Goal: Task Accomplishment & Management: Manage account settings

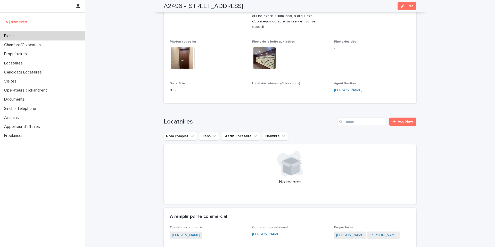
scroll to position [271, 0]
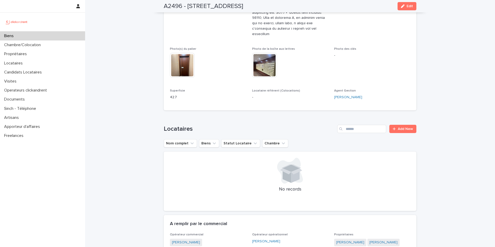
click at [67, 37] on div "Biens" at bounding box center [42, 35] width 85 height 9
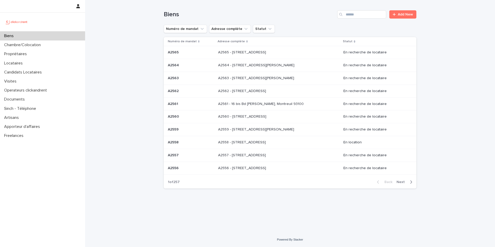
click at [120, 32] on div "Loading... Saving… Loading... Saving… Biens Add New Numéro de mandat Adresse co…" at bounding box center [290, 116] width 410 height 232
click at [122, 44] on div "Loading... Saving… Loading... Saving… Biens Add New Numéro de mandat Adresse co…" at bounding box center [290, 116] width 410 height 232
click at [352, 18] on input "Search" at bounding box center [361, 14] width 49 height 8
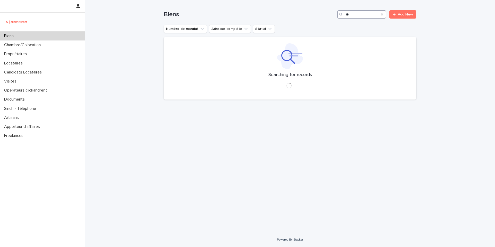
type input "*"
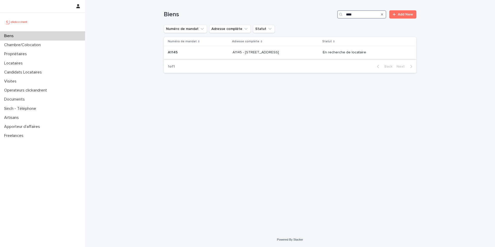
type input "****"
click at [287, 54] on p at bounding box center [276, 52] width 86 height 4
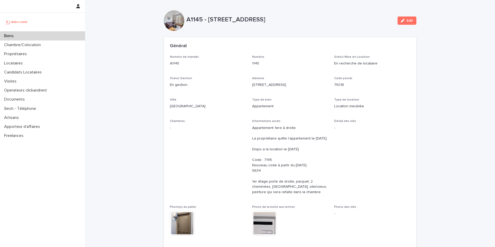
click at [193, 68] on div "Numéro de mandat A1145" at bounding box center [208, 62] width 76 height 15
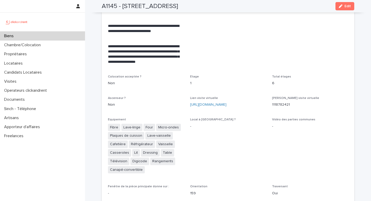
scroll to position [1239, 0]
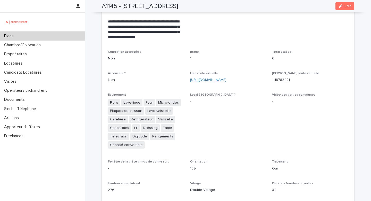
click at [218, 78] on link "[URL][DOMAIN_NAME]" at bounding box center [208, 80] width 36 height 4
click at [209, 77] on div "Lien visite virtuelle [URL][DOMAIN_NAME]" at bounding box center [228, 78] width 76 height 15
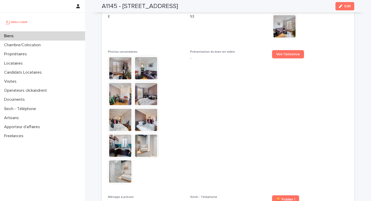
scroll to position [1486, 0]
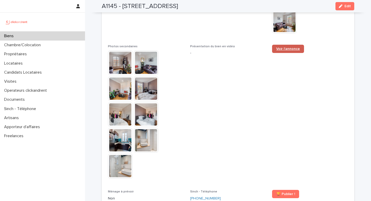
click at [278, 45] on link "Voir l'annonce" at bounding box center [288, 49] width 32 height 8
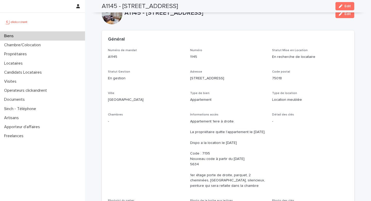
scroll to position [0, 0]
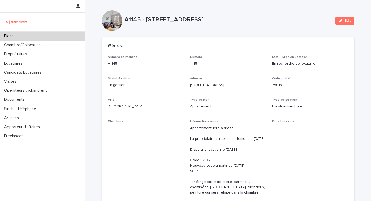
drag, startPoint x: 327, startPoint y: 112, endPoint x: 102, endPoint y: 18, distance: 243.5
copy div "L1061 - 4 ips dol Sitametc, Adipi 16061 Elit Seddo, eiusm tem in utlab etdolo m…"
click at [239, 49] on div "Général" at bounding box center [227, 46] width 238 height 6
click at [345, 23] on button "Edit" at bounding box center [345, 20] width 19 height 8
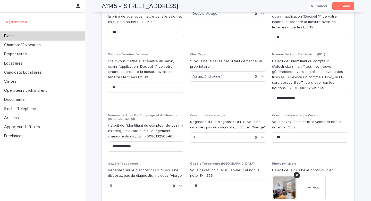
scroll to position [2233, 0]
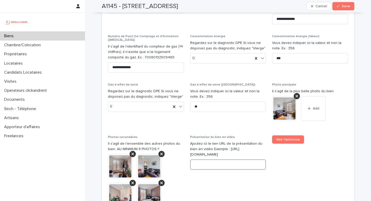
click at [212, 159] on input at bounding box center [228, 164] width 76 height 10
paste input "**********"
type input "**********"
click at [341, 4] on button "Save" at bounding box center [344, 6] width 22 height 8
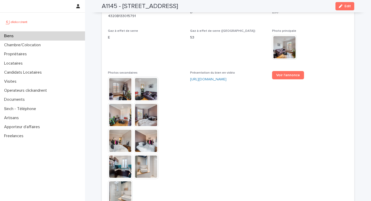
scroll to position [1416, 0]
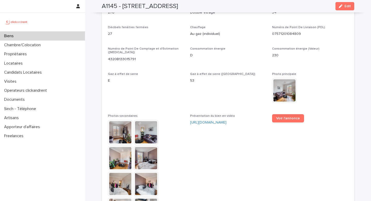
click at [289, 78] on img at bounding box center [284, 90] width 25 height 25
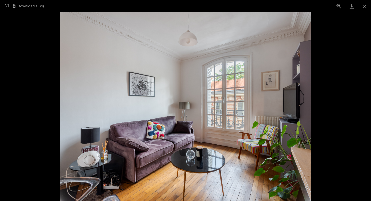
click at [54, 70] on picture at bounding box center [185, 106] width 371 height 188
click at [365, 6] on button "Close gallery" at bounding box center [364, 6] width 13 height 12
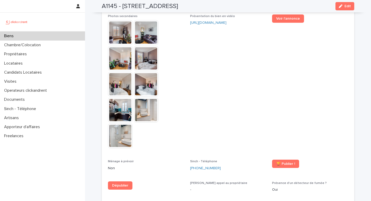
scroll to position [1517, 0]
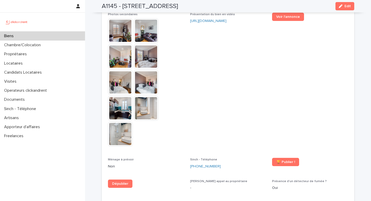
click at [179, 85] on div at bounding box center [146, 82] width 76 height 129
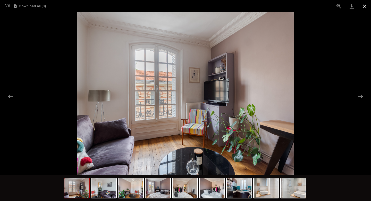
click at [365, 9] on button "Close gallery" at bounding box center [364, 6] width 13 height 12
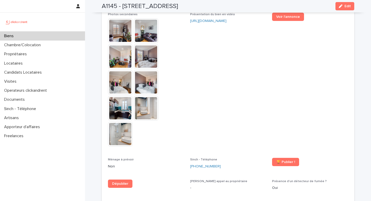
click at [225, 71] on span "Présentation du bien en vidéo [URL][DOMAIN_NAME]" at bounding box center [228, 82] width 76 height 139
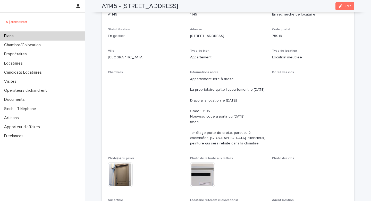
scroll to position [515, 0]
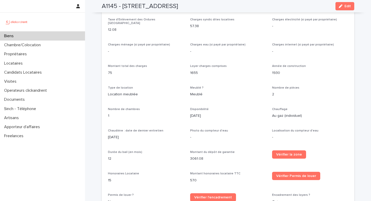
drag, startPoint x: 342, startPoint y: 6, endPoint x: 338, endPoint y: 11, distance: 6.4
click at [342, 6] on div "button" at bounding box center [342, 6] width 6 height 4
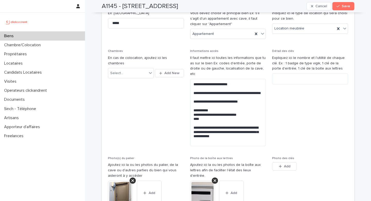
scroll to position [867, 0]
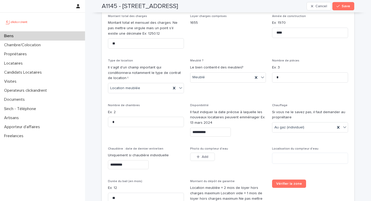
click at [208, 129] on input "**********" at bounding box center [210, 131] width 41 height 9
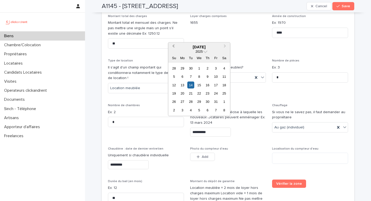
click at [175, 48] on button "Previous Month" at bounding box center [173, 47] width 8 height 8
click at [198, 85] on div "17" at bounding box center [199, 84] width 7 height 7
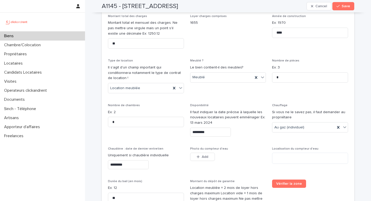
type input "*********"
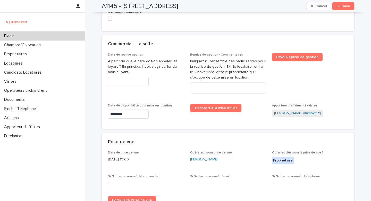
scroll to position [1503, 0]
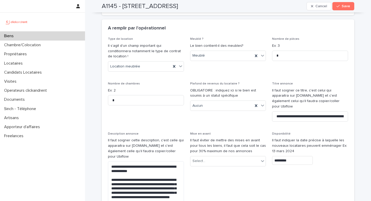
click at [278, 156] on input "*********" at bounding box center [292, 160] width 41 height 9
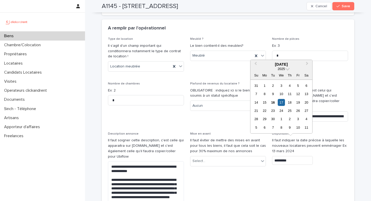
drag, startPoint x: 321, startPoint y: 147, endPoint x: 319, endPoint y: 145, distance: 3.3
click at [320, 156] on div "*********" at bounding box center [310, 160] width 76 height 9
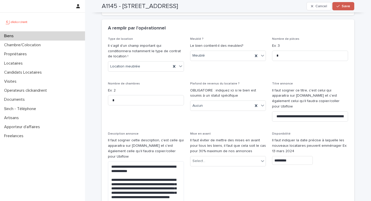
click at [341, 9] on button "Save" at bounding box center [344, 6] width 22 height 8
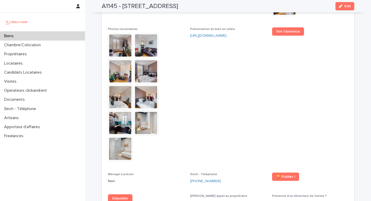
scroll to position [1529, 0]
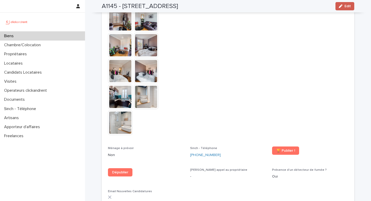
click at [345, 7] on span "Edit" at bounding box center [348, 6] width 6 height 4
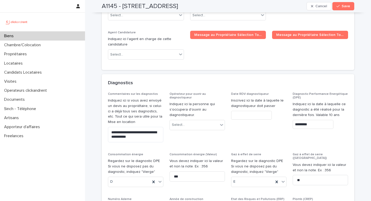
scroll to position [2727, 0]
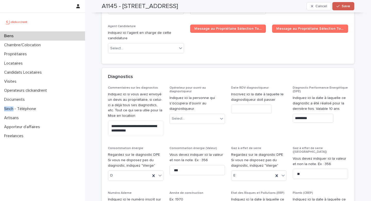
click at [339, 6] on div "button" at bounding box center [339, 6] width 5 height 4
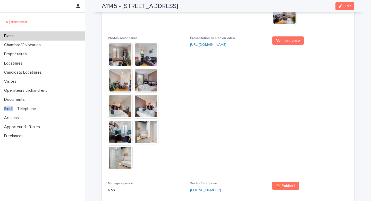
scroll to position [1523, 0]
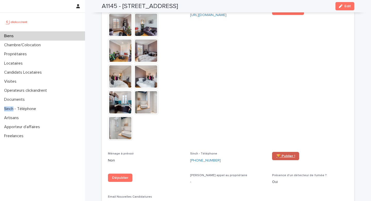
click at [282, 154] on span "🏆 Publier !" at bounding box center [285, 156] width 19 height 4
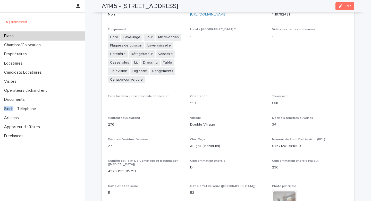
scroll to position [1271, 0]
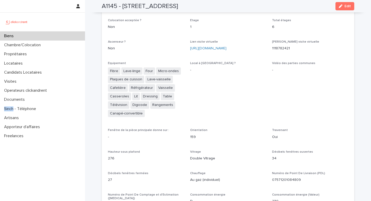
click at [48, 38] on div "Biens" at bounding box center [42, 35] width 85 height 9
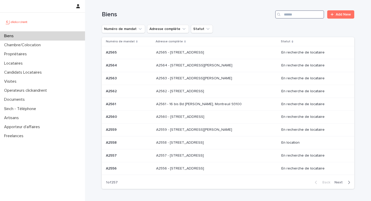
drag, startPoint x: 291, startPoint y: 11, endPoint x: 295, endPoint y: 14, distance: 4.9
click at [291, 11] on input "Search" at bounding box center [299, 14] width 49 height 8
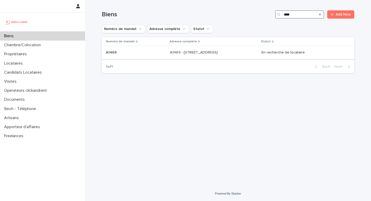
type input "****"
click at [254, 50] on div "A1469 - [STREET_ADDRESS][GEOGRAPHIC_DATA][STREET_ADDRESS]" at bounding box center [213, 52] width 87 height 9
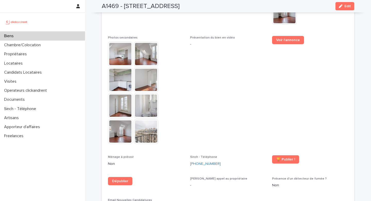
scroll to position [1287, 0]
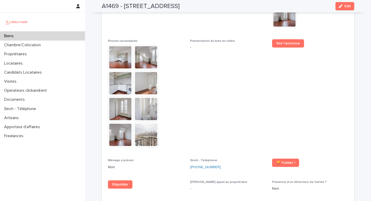
click at [116, 45] on img at bounding box center [120, 57] width 25 height 25
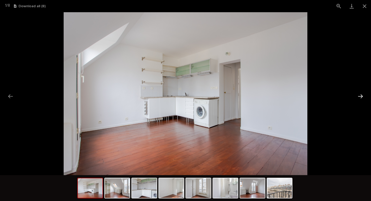
click at [361, 99] on button "Next slide" at bounding box center [360, 96] width 11 height 10
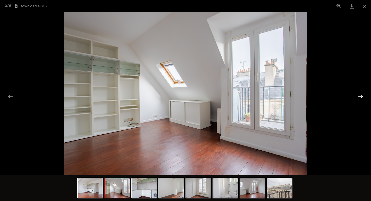
click at [361, 99] on button "Next slide" at bounding box center [360, 96] width 11 height 10
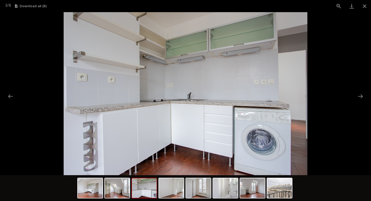
scroll to position [0, 0]
click at [353, 98] on picture at bounding box center [185, 93] width 371 height 163
click at [359, 96] on button "Next slide" at bounding box center [360, 96] width 11 height 10
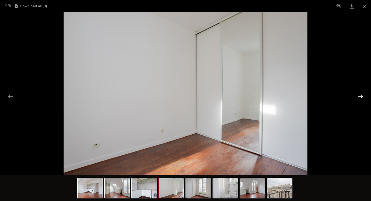
click at [361, 96] on button "Next slide" at bounding box center [360, 96] width 11 height 10
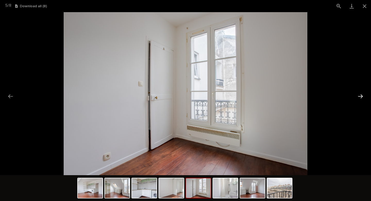
click at [361, 96] on button "Next slide" at bounding box center [360, 96] width 11 height 10
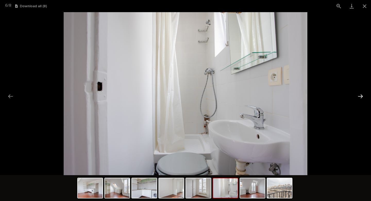
click at [361, 96] on button "Next slide" at bounding box center [360, 96] width 11 height 10
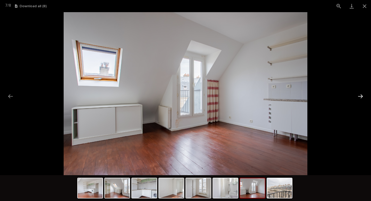
click at [361, 96] on button "Next slide" at bounding box center [360, 96] width 11 height 10
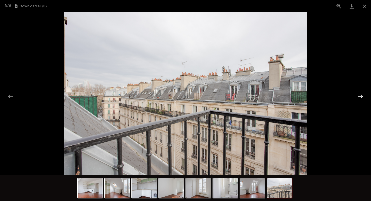
click at [361, 96] on button "Next slide" at bounding box center [360, 96] width 11 height 10
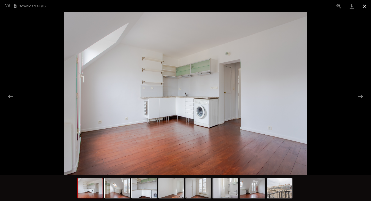
click at [367, 9] on button "Close gallery" at bounding box center [364, 6] width 13 height 12
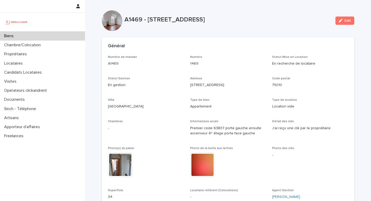
drag, startPoint x: 328, startPoint y: 148, endPoint x: 97, endPoint y: 15, distance: 267.2
copy div "L3660 - 87 ips Dolorsita, Conse 09624 Adip Elits, doeiu tem in utlab etdolo mag…"
